Goal: Register for event/course

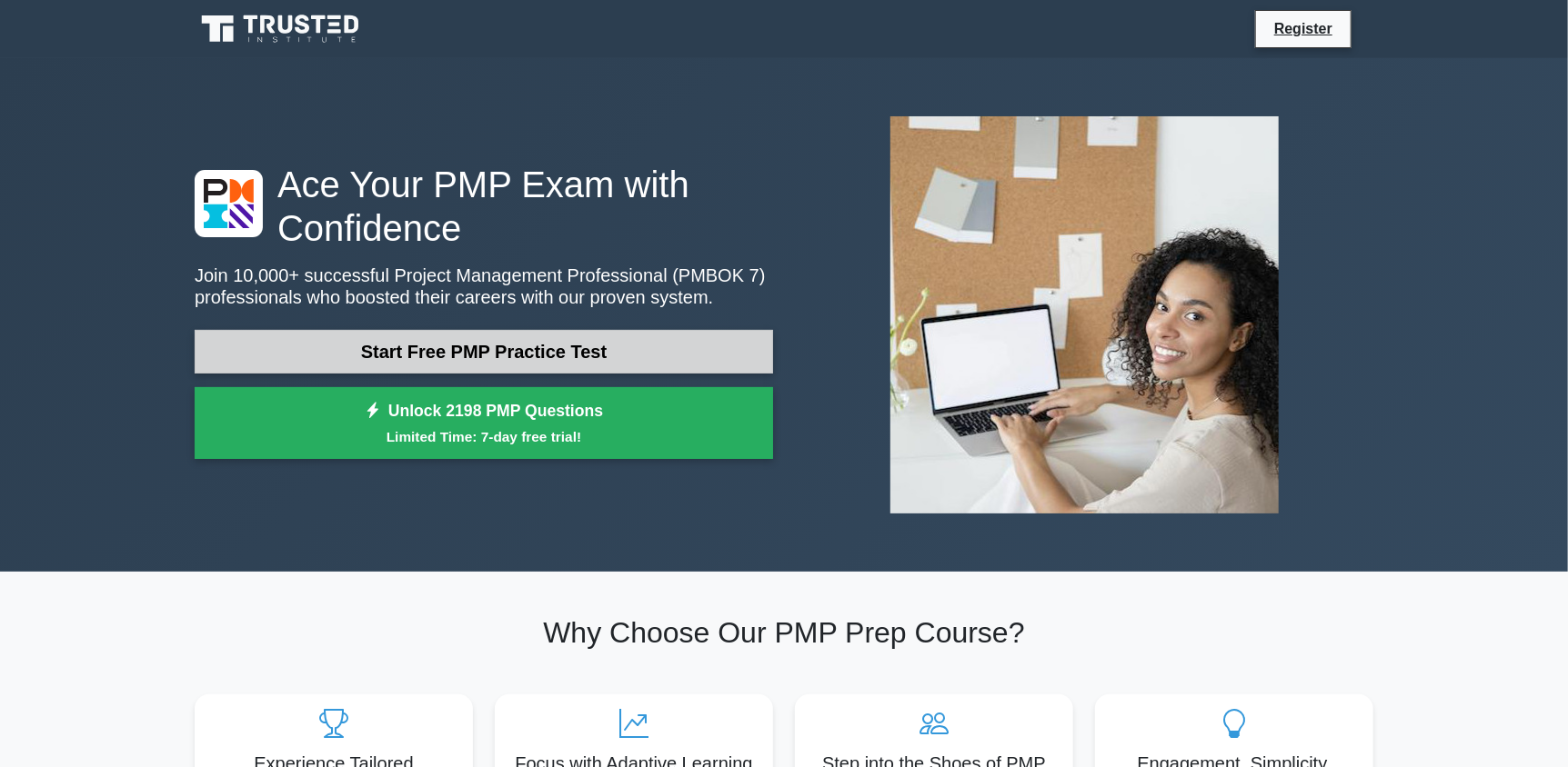
click at [523, 353] on link "Start Free PMP Practice Test" at bounding box center [483, 351] width 579 height 44
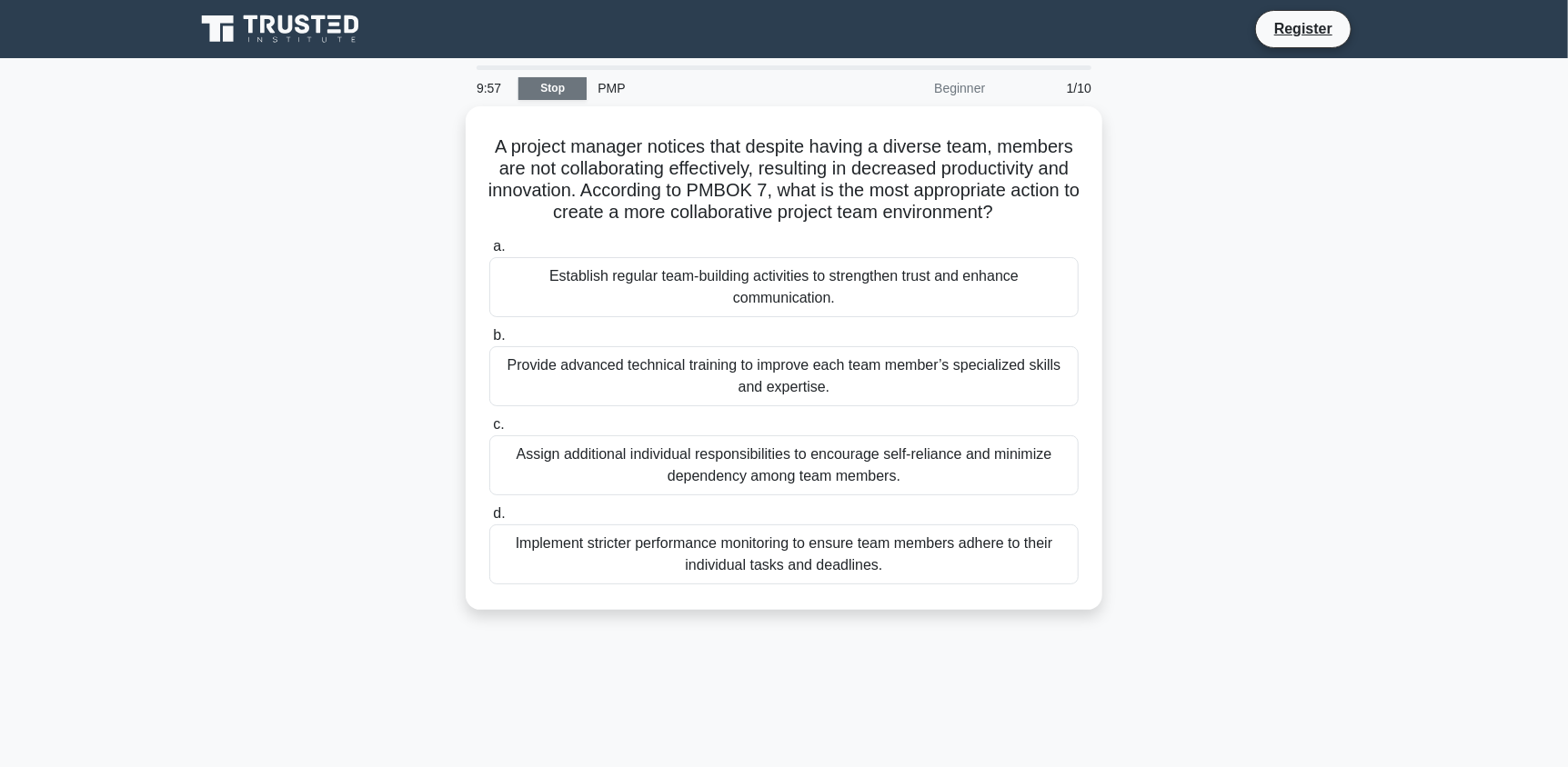
click at [553, 87] on link "Stop" at bounding box center [552, 87] width 68 height 22
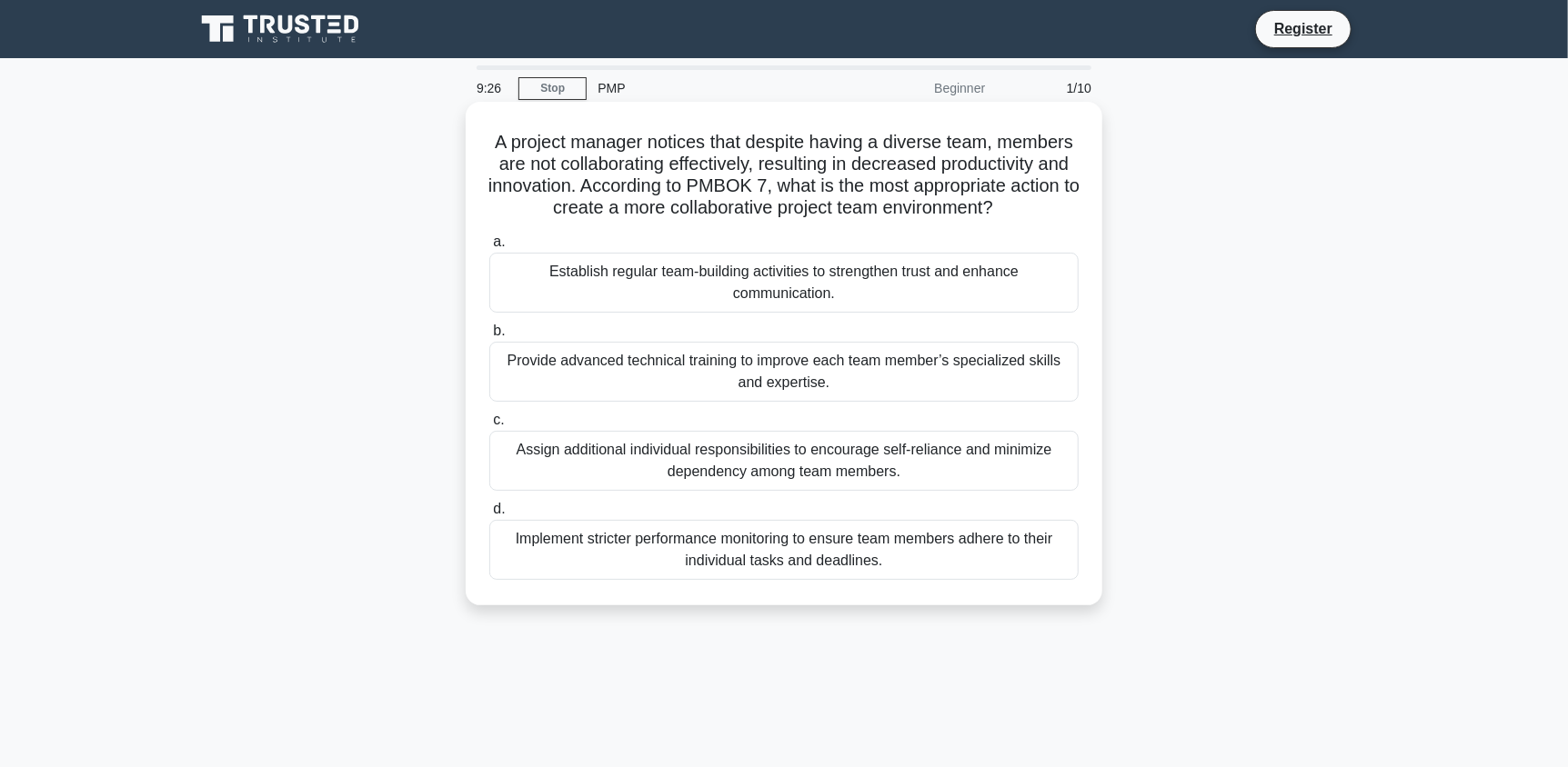
click at [827, 462] on div "Assign additional individual responsibilities to encourage self-reliance and mi…" at bounding box center [784, 461] width 589 height 60
click at [489, 426] on input "c. Assign additional individual responsibilities to encourage self-reliance and…" at bounding box center [489, 420] width 0 height 12
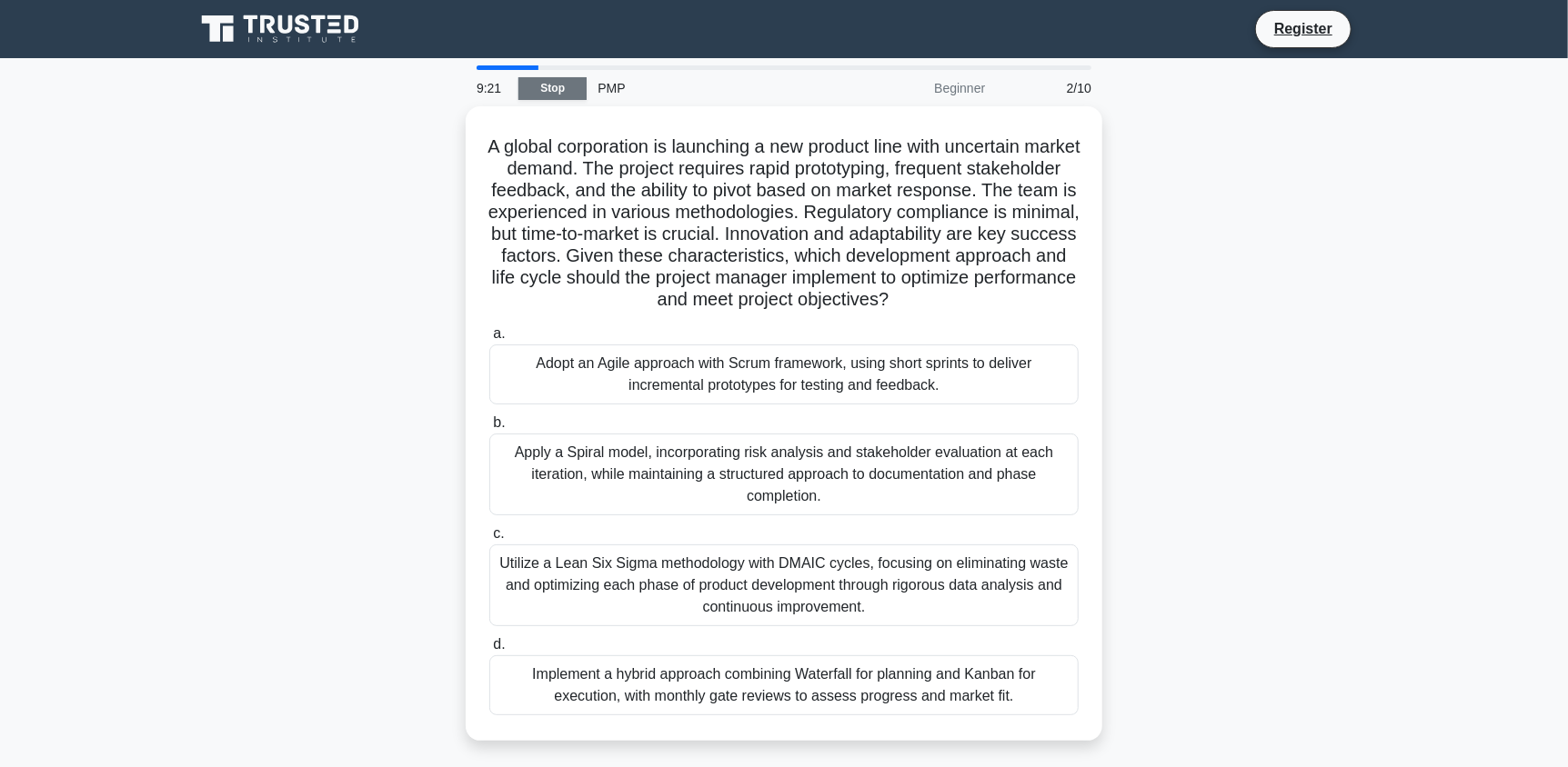
click at [564, 78] on link "Stop" at bounding box center [552, 87] width 68 height 22
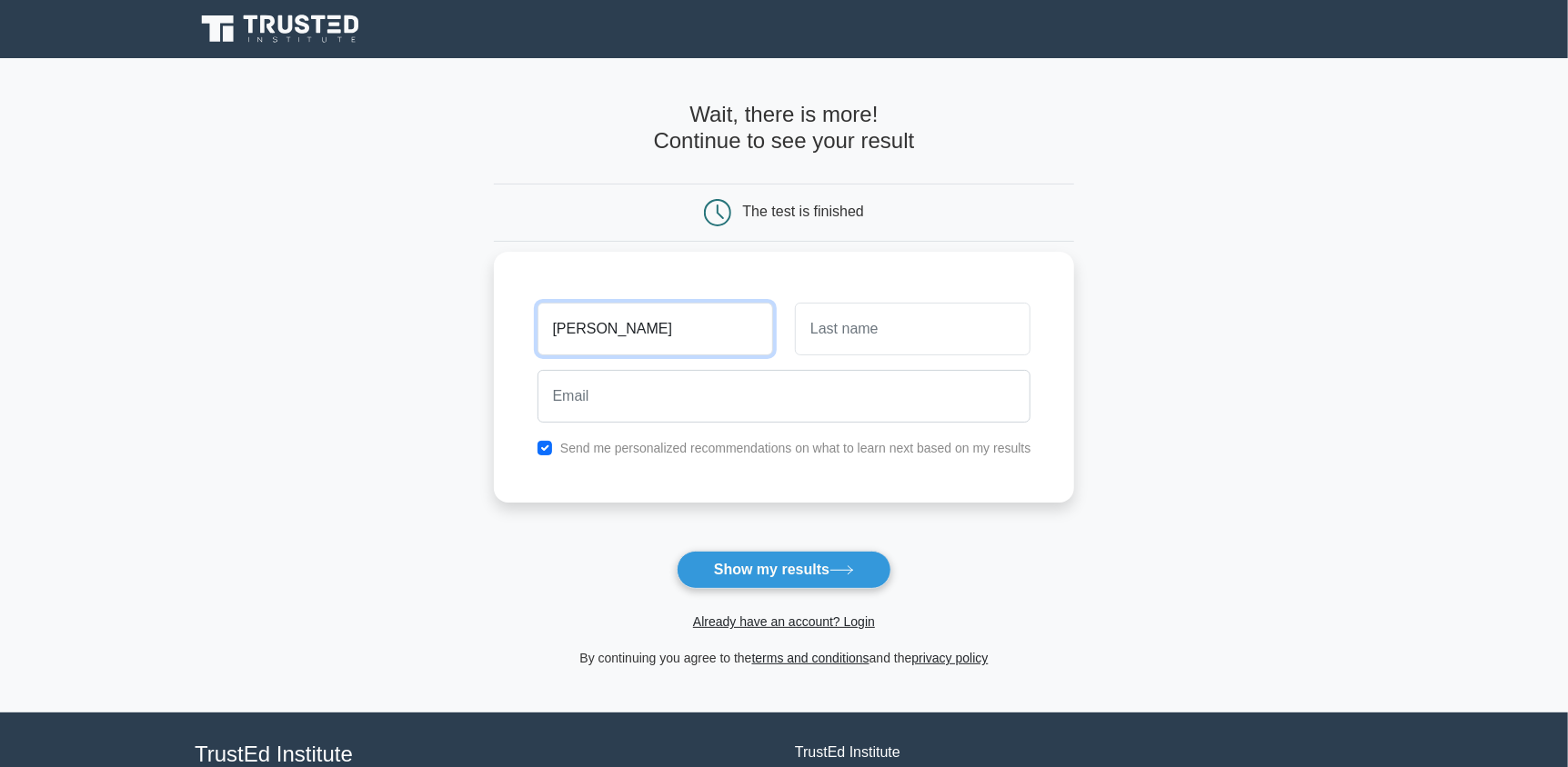
type input "Ahmad"
click at [829, 333] on input "text" at bounding box center [912, 329] width 235 height 52
type input "Husain"
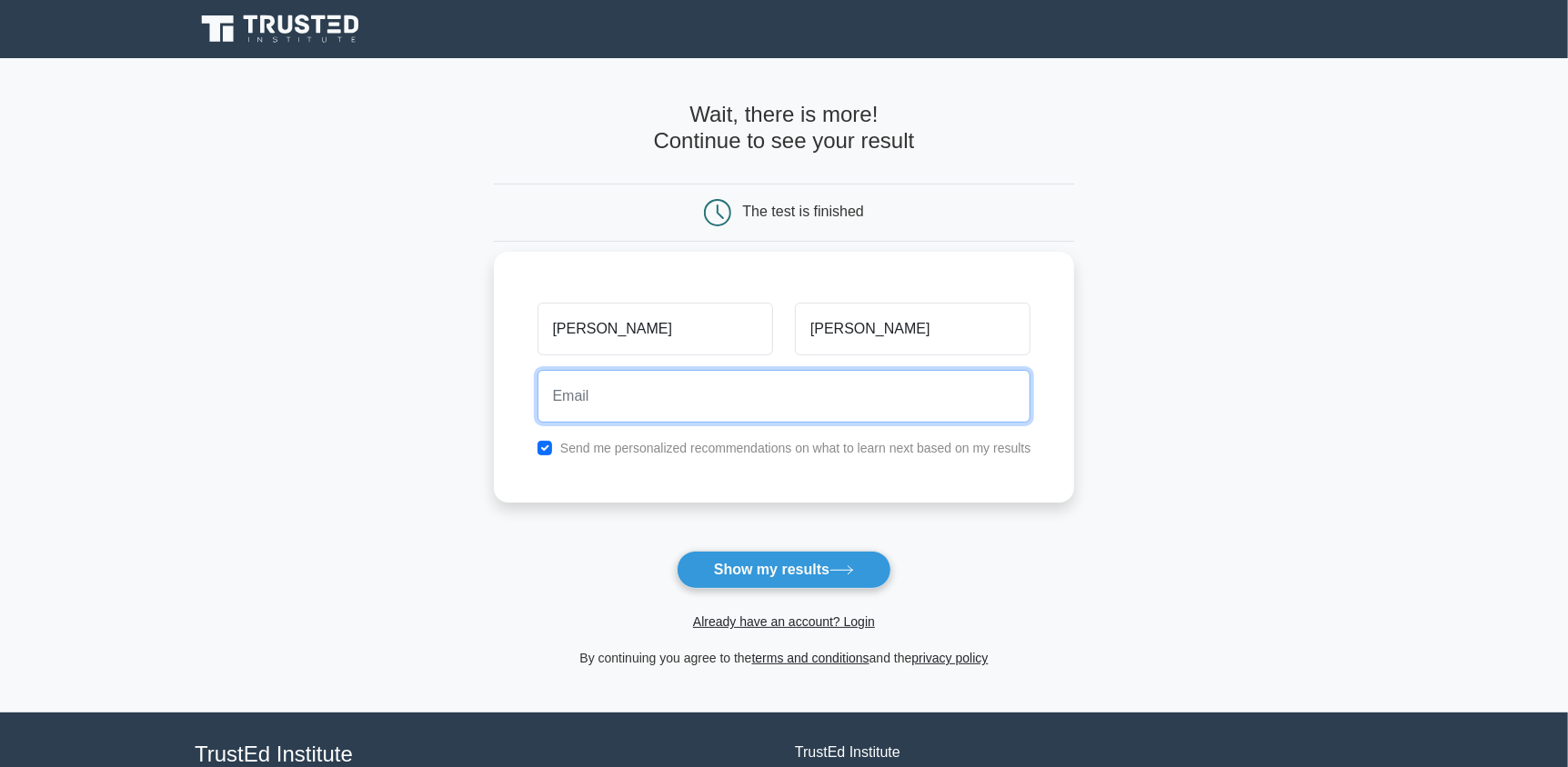
click at [748, 387] on input "email" at bounding box center [784, 396] width 494 height 52
type input "husain.tohari@gmail.com"
